Goal: Book appointment/travel/reservation

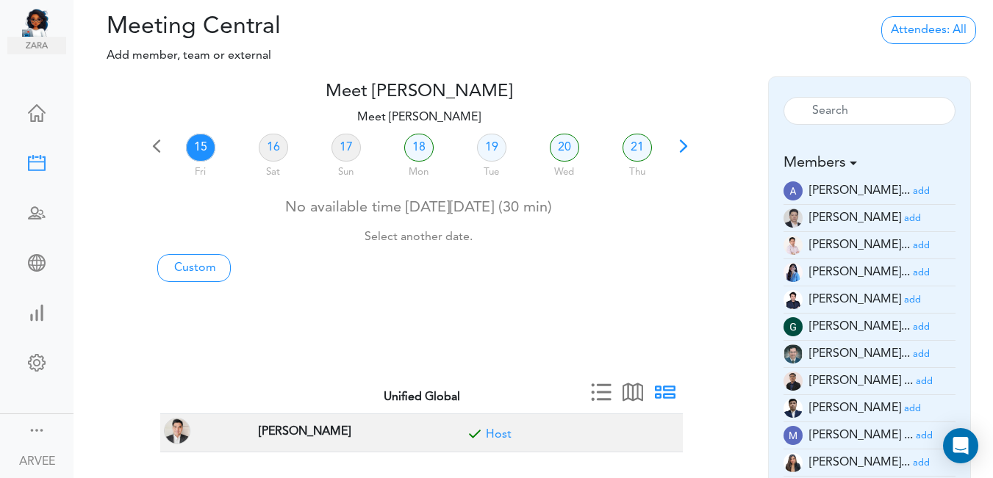
click at [681, 148] on span at bounding box center [683, 151] width 21 height 21
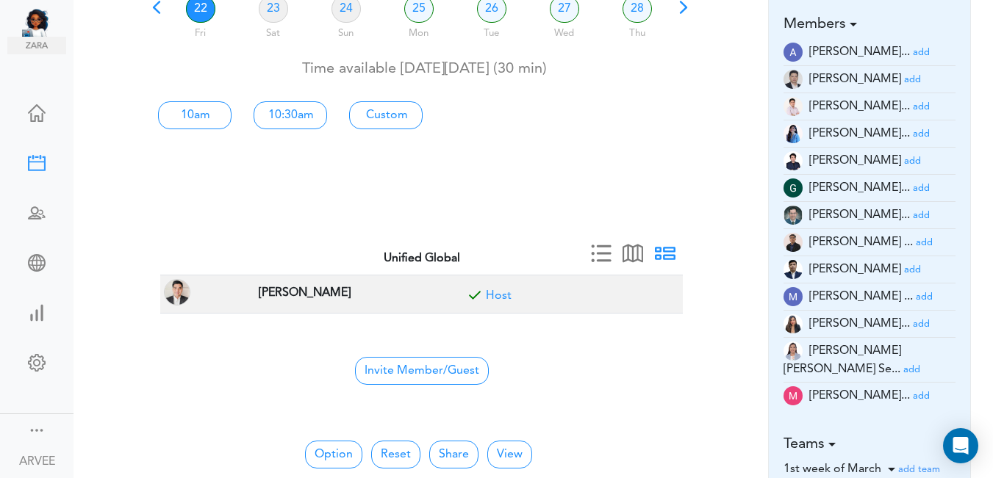
scroll to position [146, 0]
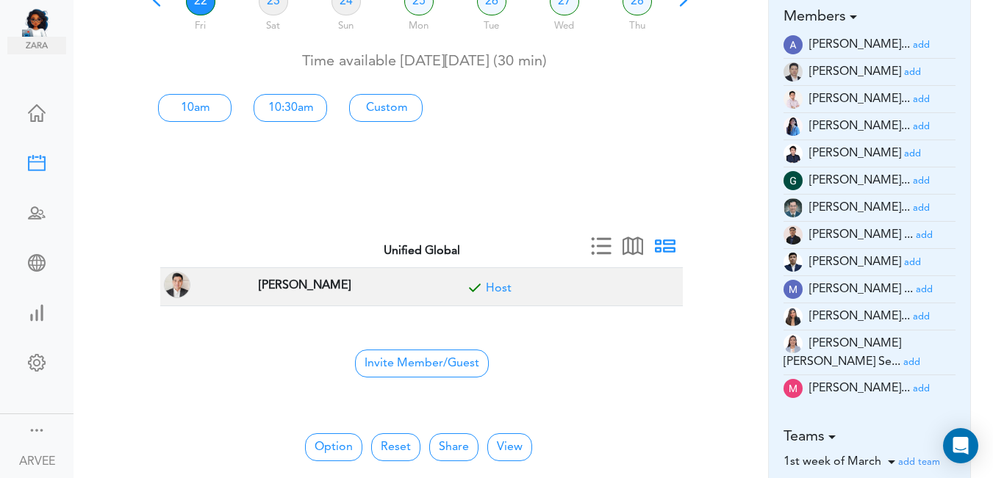
click at [913, 384] on small "add" at bounding box center [921, 389] width 17 height 10
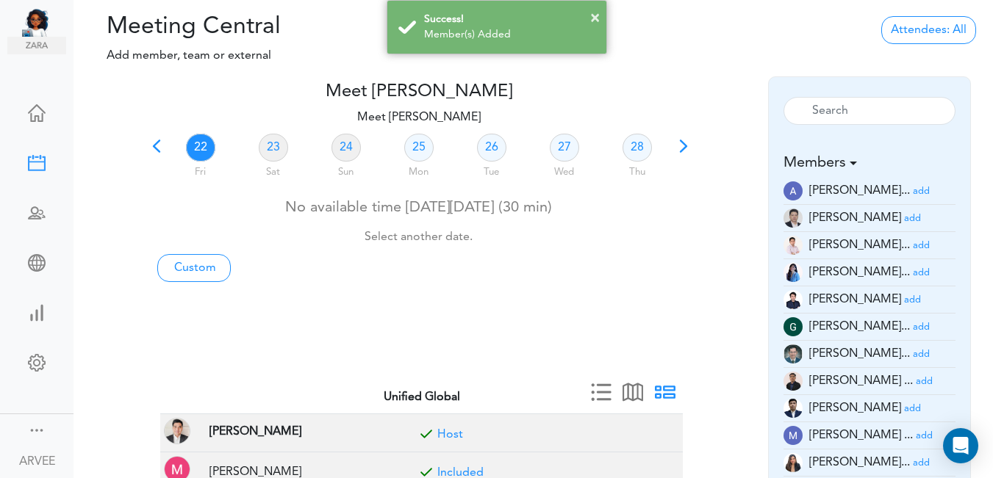
scroll to position [219, 0]
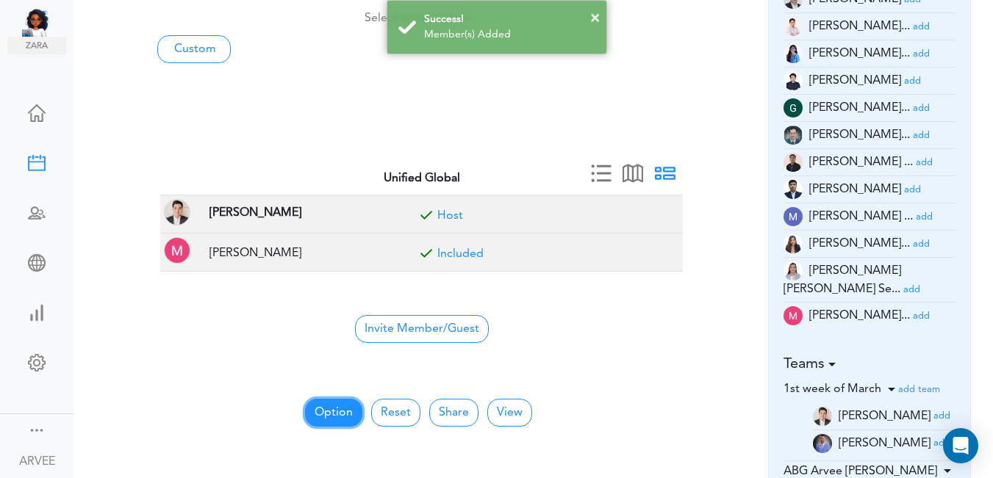
click at [331, 414] on button "Option" at bounding box center [333, 413] width 57 height 28
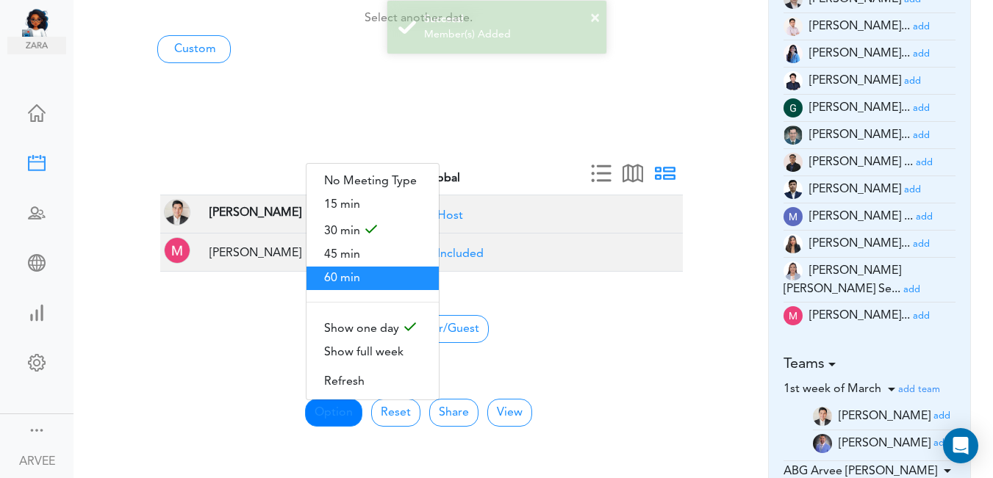
click at [340, 275] on span "60 min" at bounding box center [373, 279] width 132 height 24
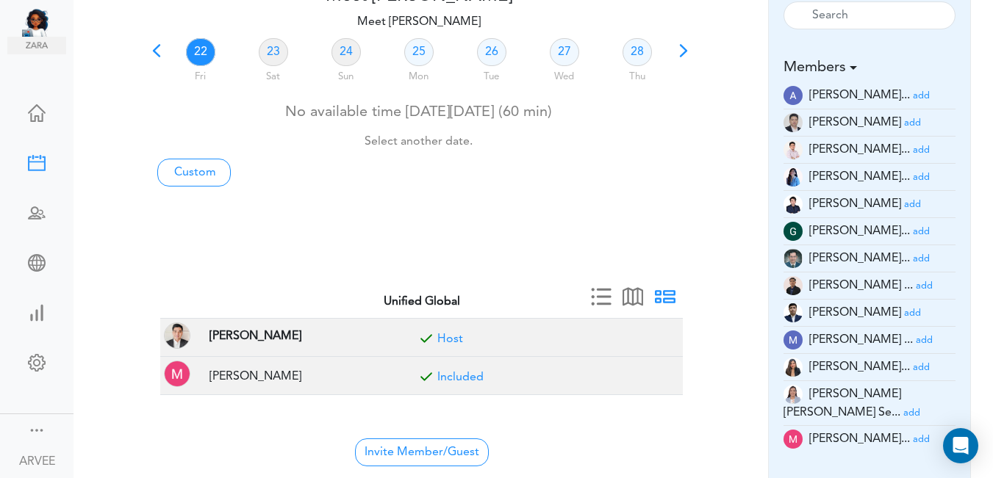
scroll to position [0, 0]
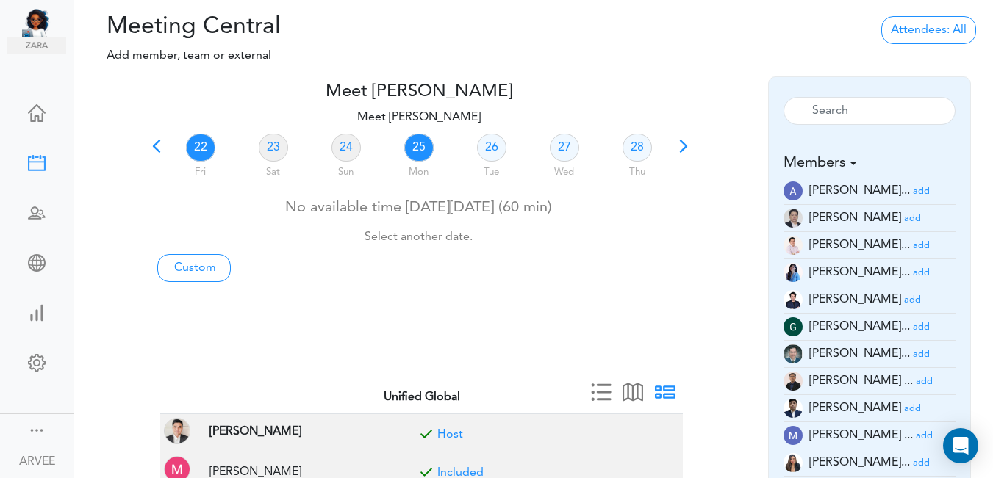
click at [412, 148] on link "25" at bounding box center [418, 148] width 29 height 28
click at [413, 148] on link "25" at bounding box center [418, 148] width 29 height 28
click at [418, 143] on link "25" at bounding box center [418, 148] width 29 height 28
click at [196, 270] on link "Custom" at bounding box center [194, 268] width 74 height 28
type input "Meet [PERSON_NAME]"
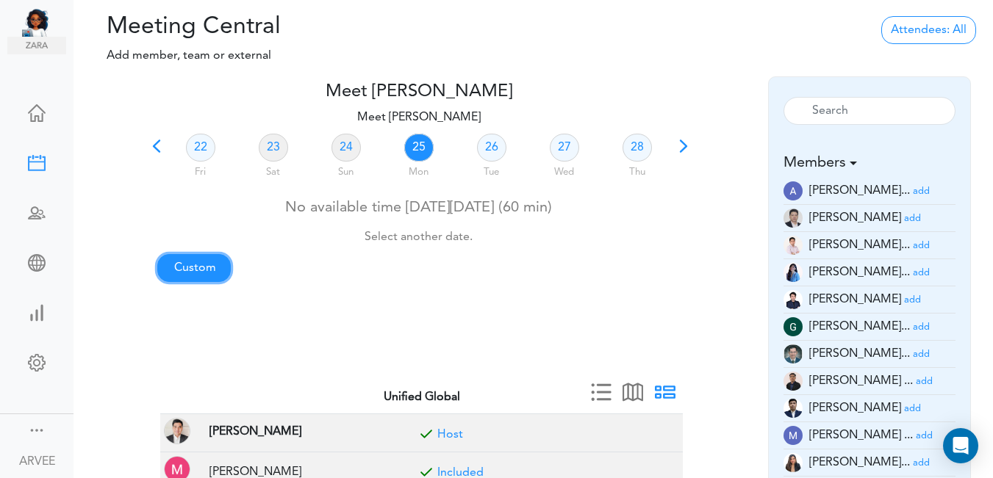
type input "[URL][DOMAIN_NAME][SECURITY_DATA]"
type input "[DATE]T18:00"
type input "[DATE]T18:30"
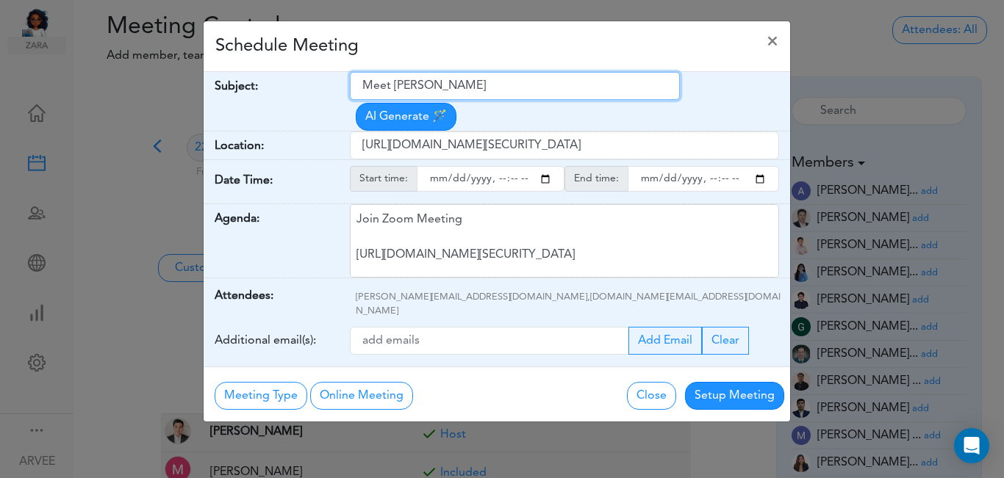
drag, startPoint x: 362, startPoint y: 86, endPoint x: 478, endPoint y: 89, distance: 116.2
click at [560, 94] on input "Meet [PERSON_NAME]" at bounding box center [515, 86] width 330 height 28
paste input "[PERSON_NAME]- Q3 2025 Tax Plan"
type input "[PERSON_NAME]- Q3 2025 Tax Plan"
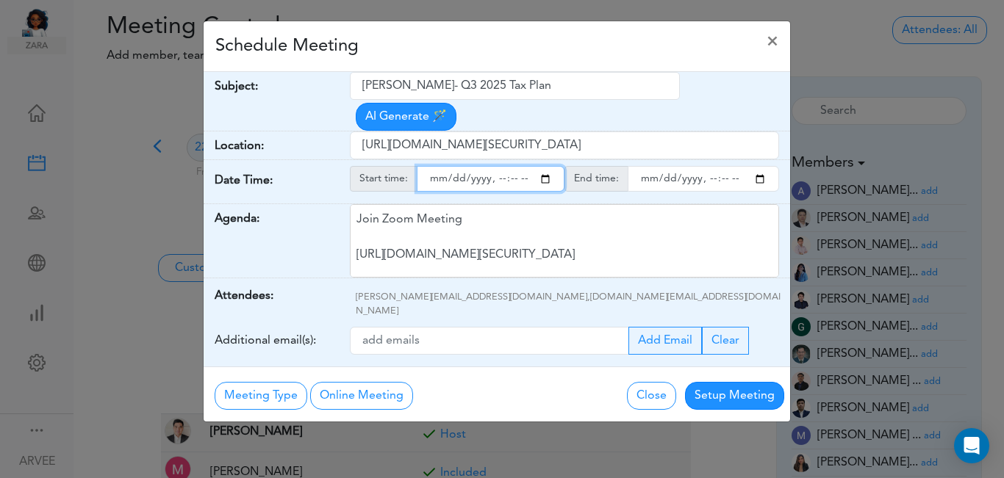
click at [545, 166] on input "starttime" at bounding box center [491, 179] width 148 height 26
click at [496, 166] on input "starttime" at bounding box center [491, 179] width 148 height 26
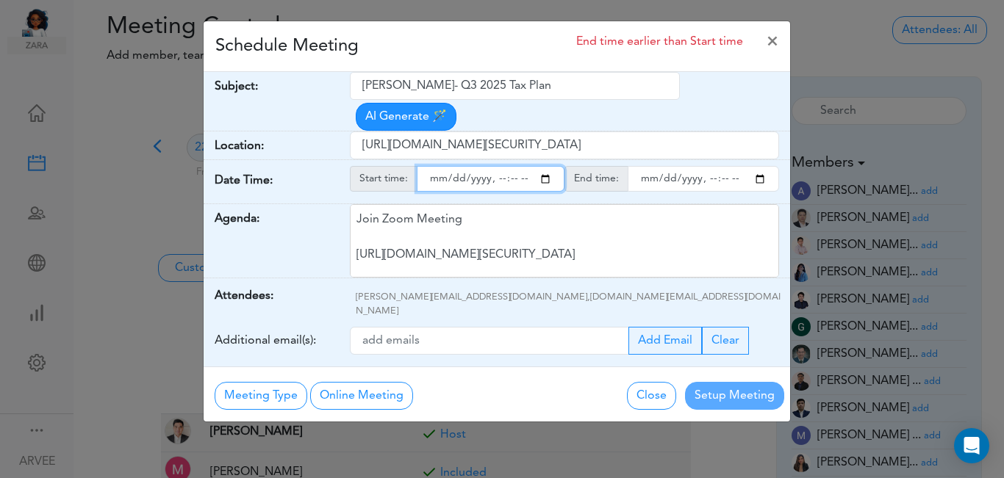
type input "[DATE]T16:00"
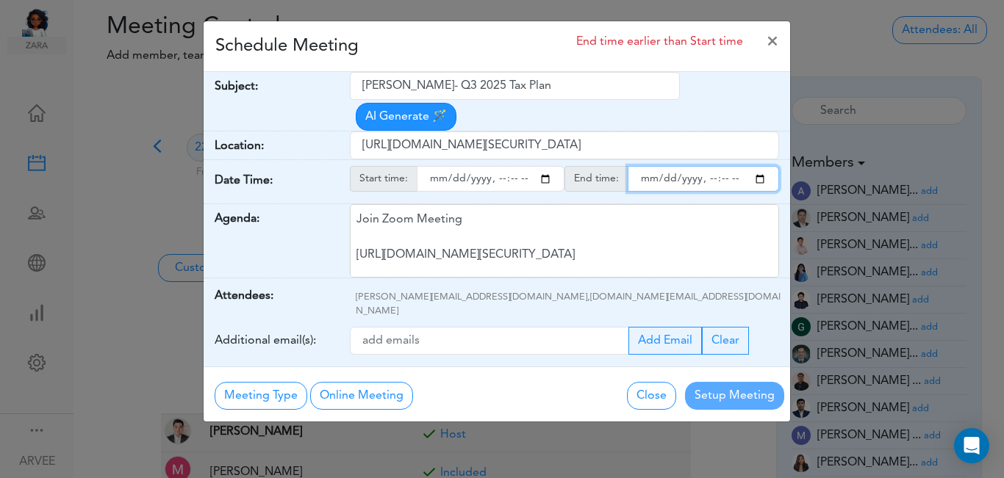
click at [756, 166] on input "endtime" at bounding box center [703, 179] width 151 height 26
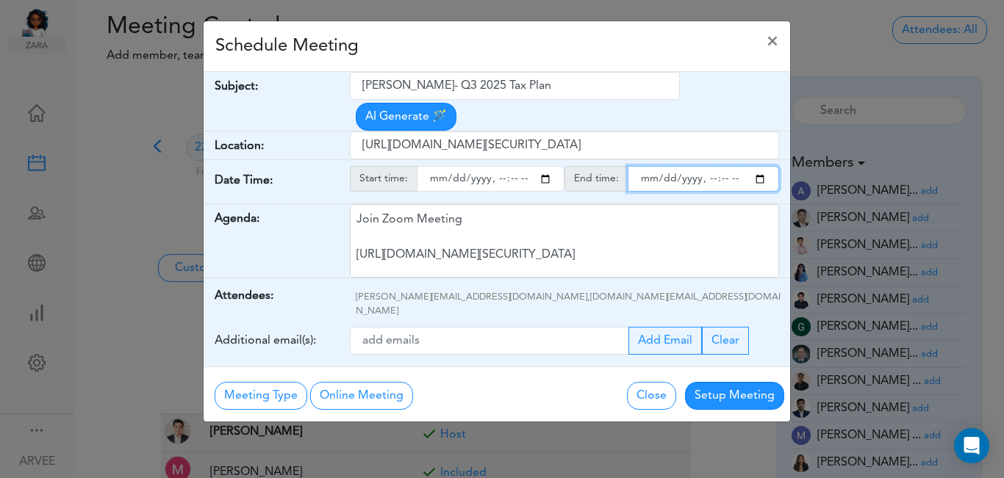
click at [707, 166] on input "endtime" at bounding box center [703, 179] width 151 height 26
type input "[DATE]T17:00"
click at [564, 46] on div "Schedule Meeting ×" at bounding box center [497, 46] width 587 height 51
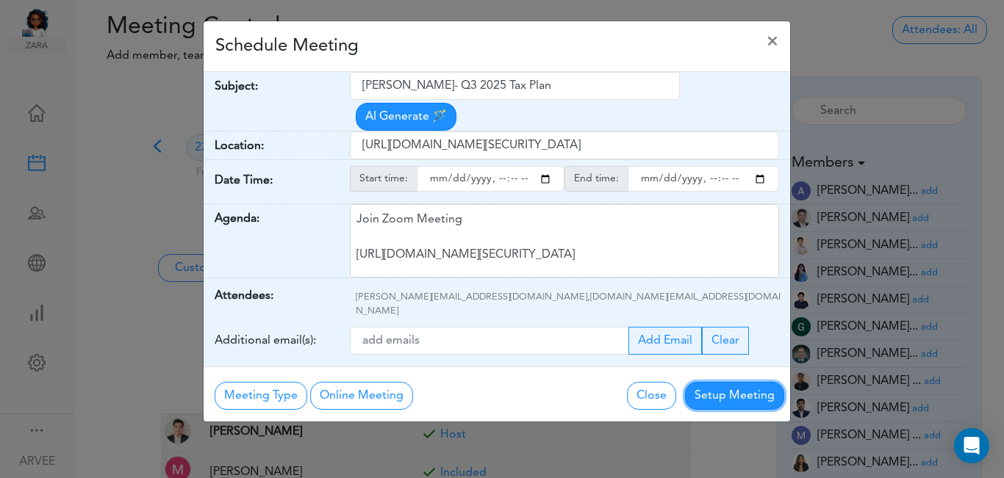
drag, startPoint x: 728, startPoint y: 354, endPoint x: 718, endPoint y: 359, distance: 11.5
click at [727, 382] on button "Setup Meeting" at bounding box center [734, 396] width 99 height 28
